Goal: Obtain resource: Download file/media

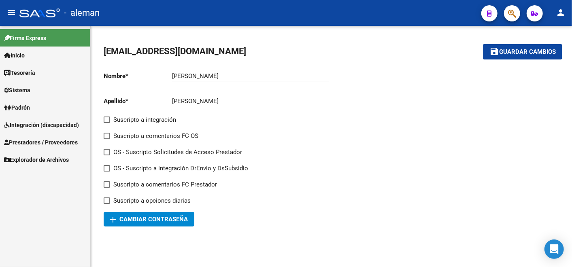
click at [36, 124] on span "Integración (discapacidad)" at bounding box center [41, 125] width 75 height 9
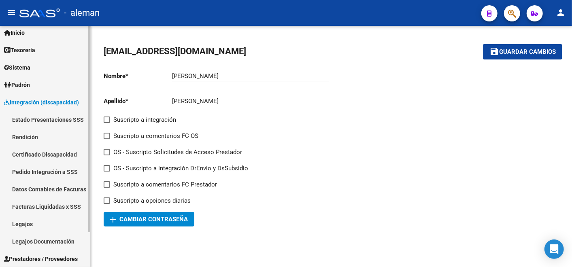
scroll to position [40, 0]
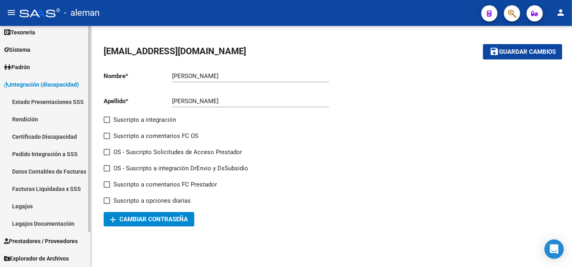
click at [47, 190] on link "Facturas Liquidadas x SSS" at bounding box center [45, 188] width 90 height 17
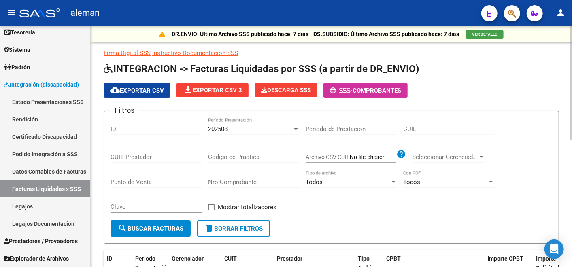
click at [328, 134] on div "Período de Prestación" at bounding box center [350, 126] width 91 height 17
click at [326, 126] on input "Período de Prestación" at bounding box center [350, 128] width 91 height 7
type input "202508"
click at [133, 232] on button "search Buscar Facturas" at bounding box center [150, 228] width 80 height 16
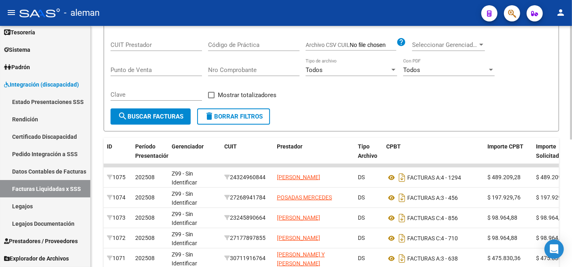
scroll to position [135, 0]
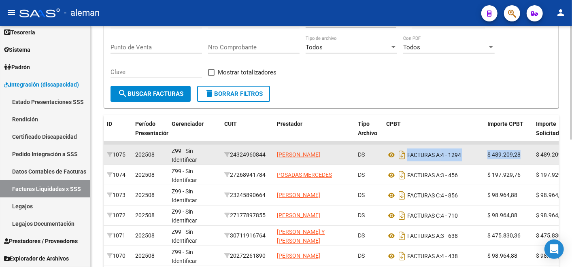
drag, startPoint x: 370, startPoint y: 153, endPoint x: 519, endPoint y: 150, distance: 149.3
click at [519, 150] on div "1075 202508 Z99 - Sin Identificar 24324960844 [PERSON_NAME] DS FACTURAS A: 4 - …" at bounding box center [559, 155] width 910 height 20
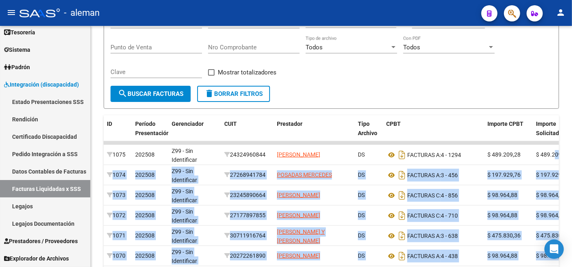
drag, startPoint x: 554, startPoint y: 155, endPoint x: 631, endPoint y: 153, distance: 76.5
click at [571, 153] on html "menu - aleman person Firma Express Inicio Calendario SSS Instructivos Contacto …" at bounding box center [286, 133] width 572 height 267
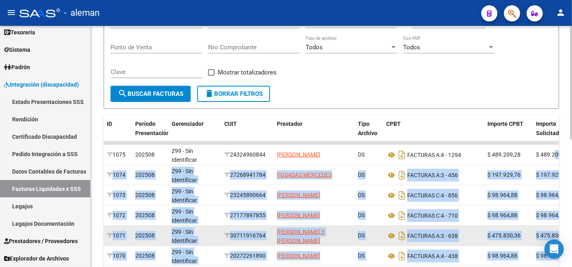
drag, startPoint x: 631, startPoint y: 153, endPoint x: 498, endPoint y: 227, distance: 151.7
click at [498, 227] on datatable-body-cell "$ 475.830,36" at bounding box center [508, 236] width 49 height 20
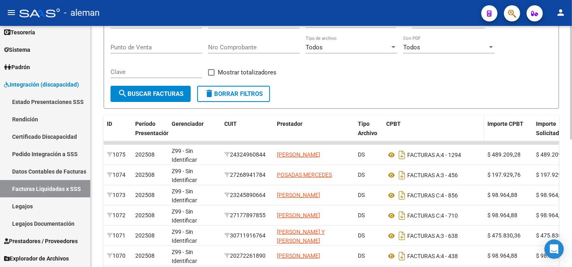
click at [481, 134] on span at bounding box center [482, 133] width 4 height 36
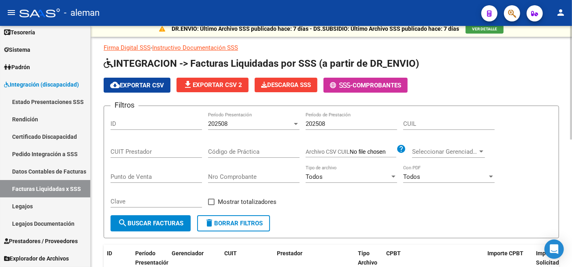
scroll to position [0, 0]
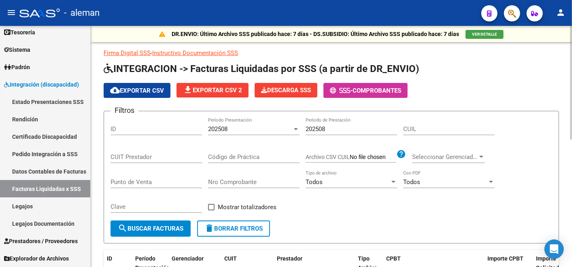
click at [147, 92] on span "cloud_download Exportar CSV" at bounding box center [137, 90] width 54 height 7
